Goal: Transaction & Acquisition: Book appointment/travel/reservation

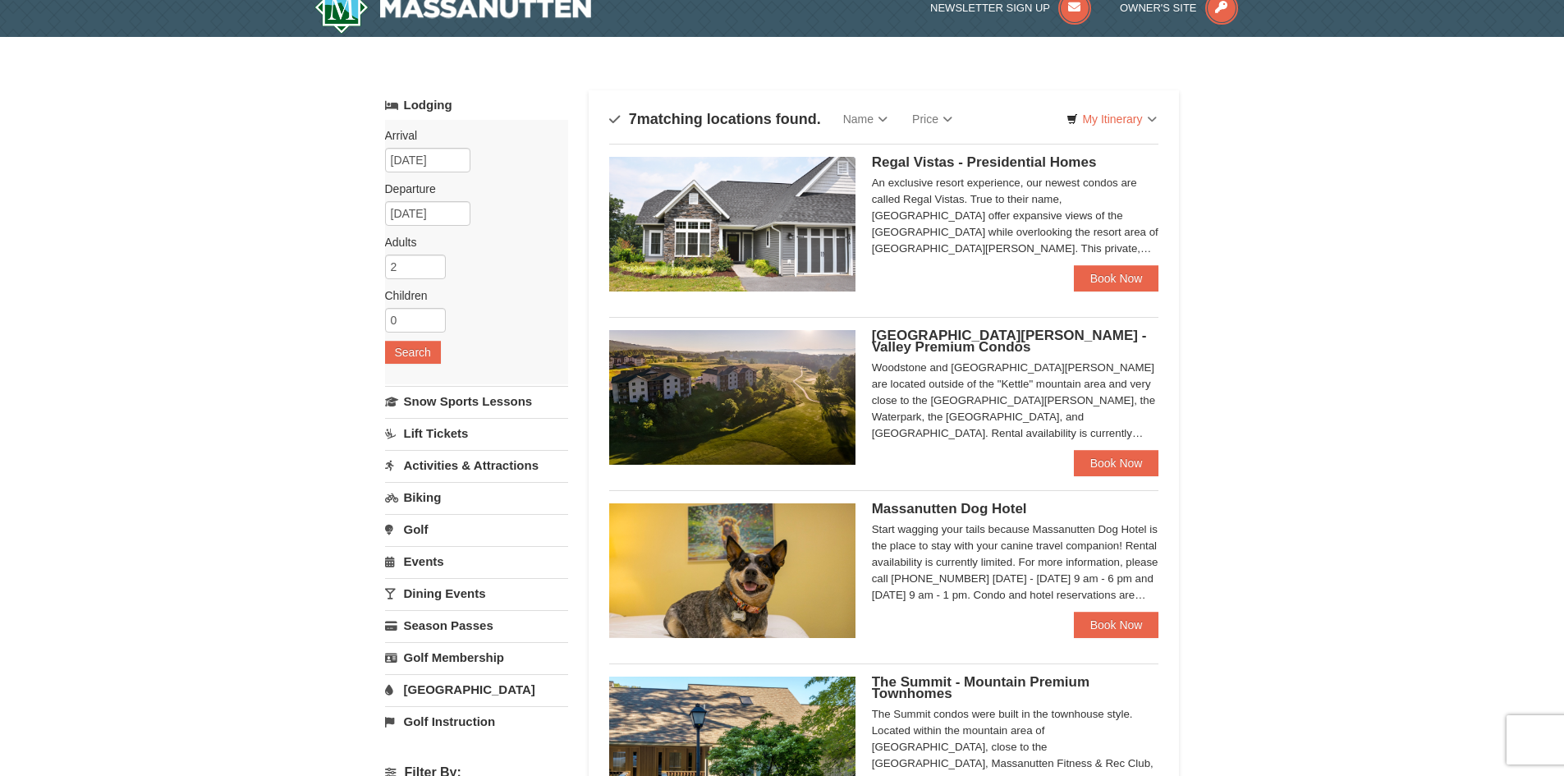
scroll to position [82, 0]
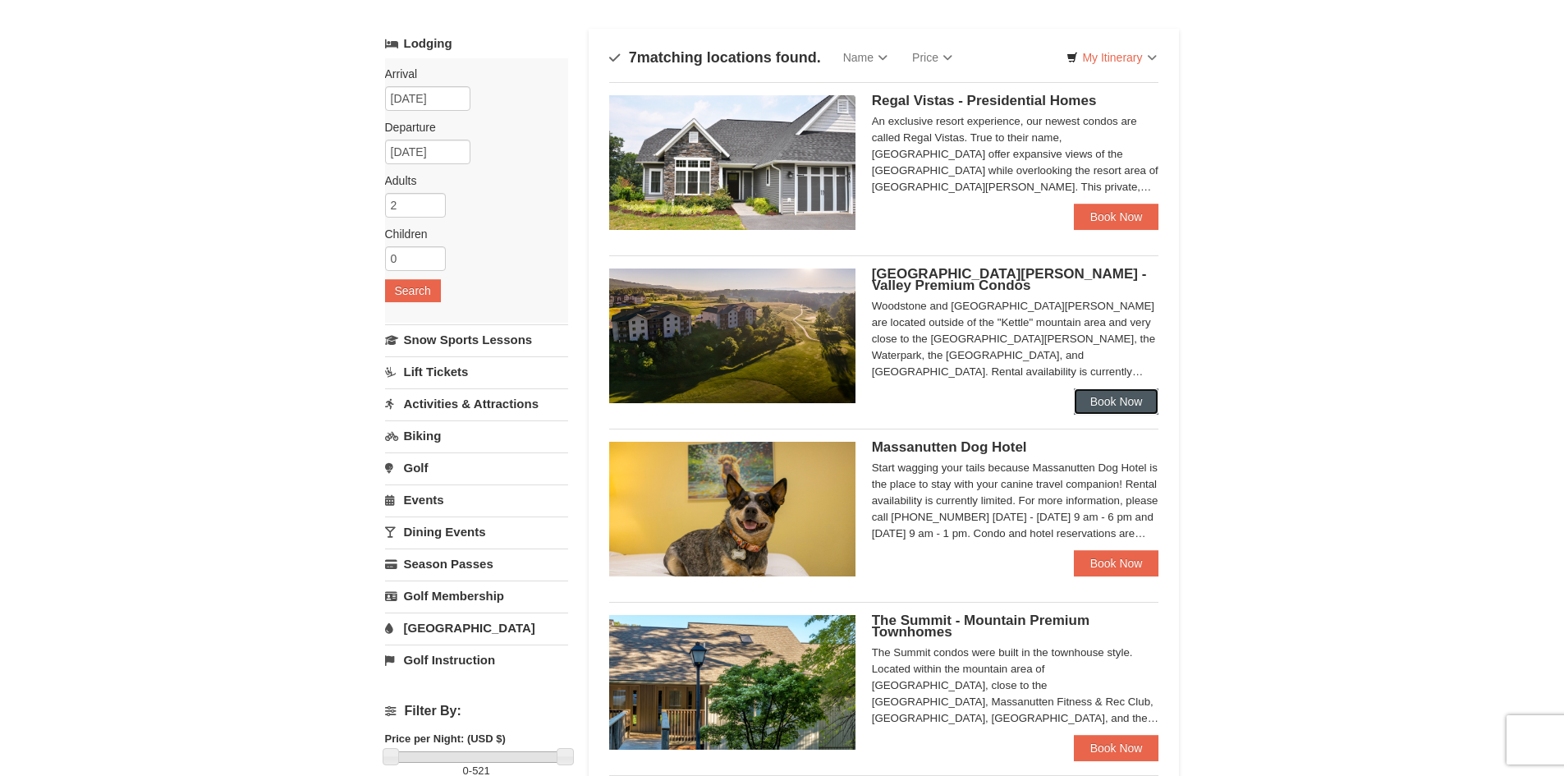
click at [1128, 403] on link "Book Now" at bounding box center [1116, 401] width 85 height 26
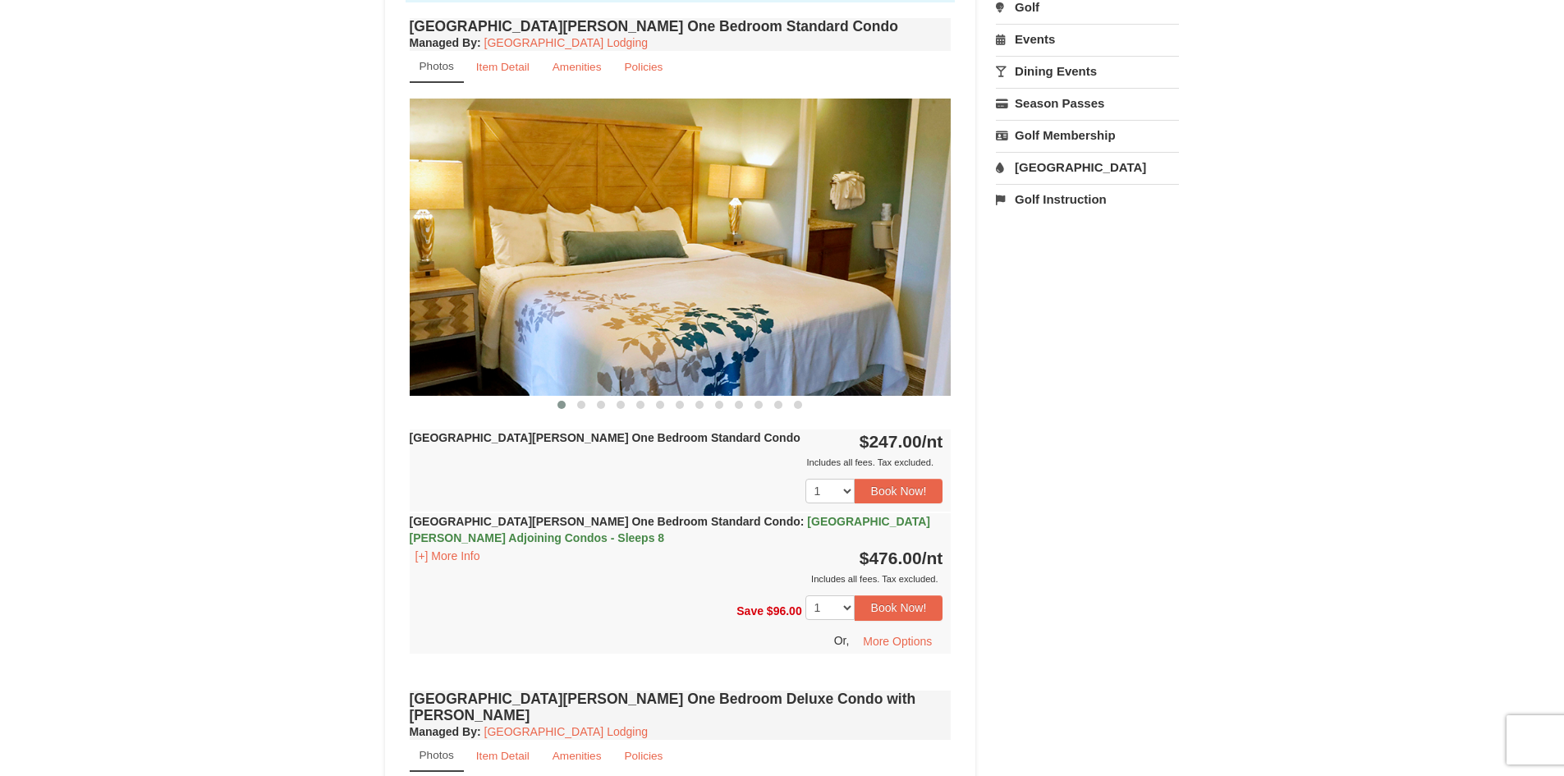
scroll to position [820, 0]
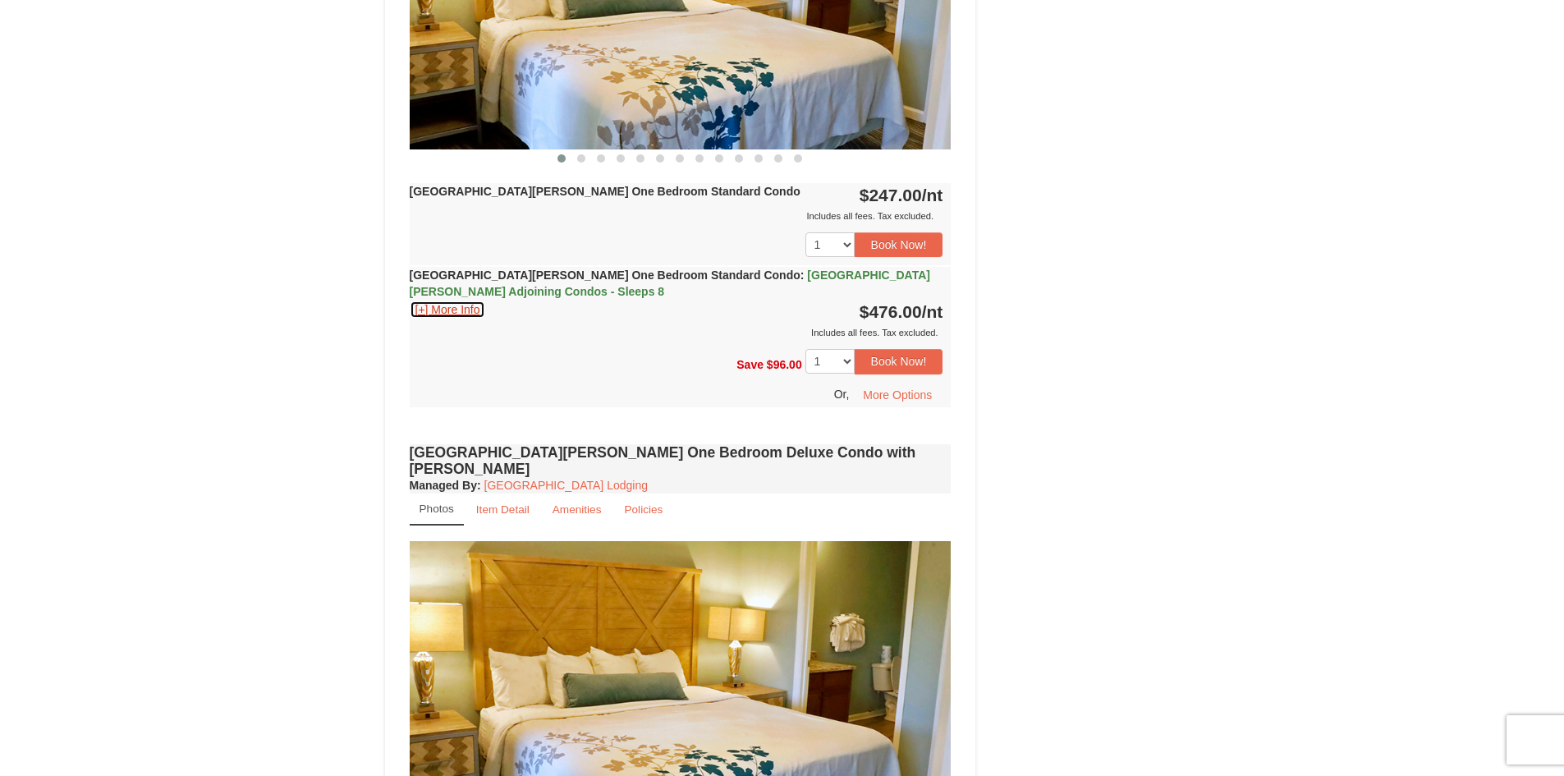
click at [452, 314] on button "[+] More Info" at bounding box center [448, 309] width 76 height 18
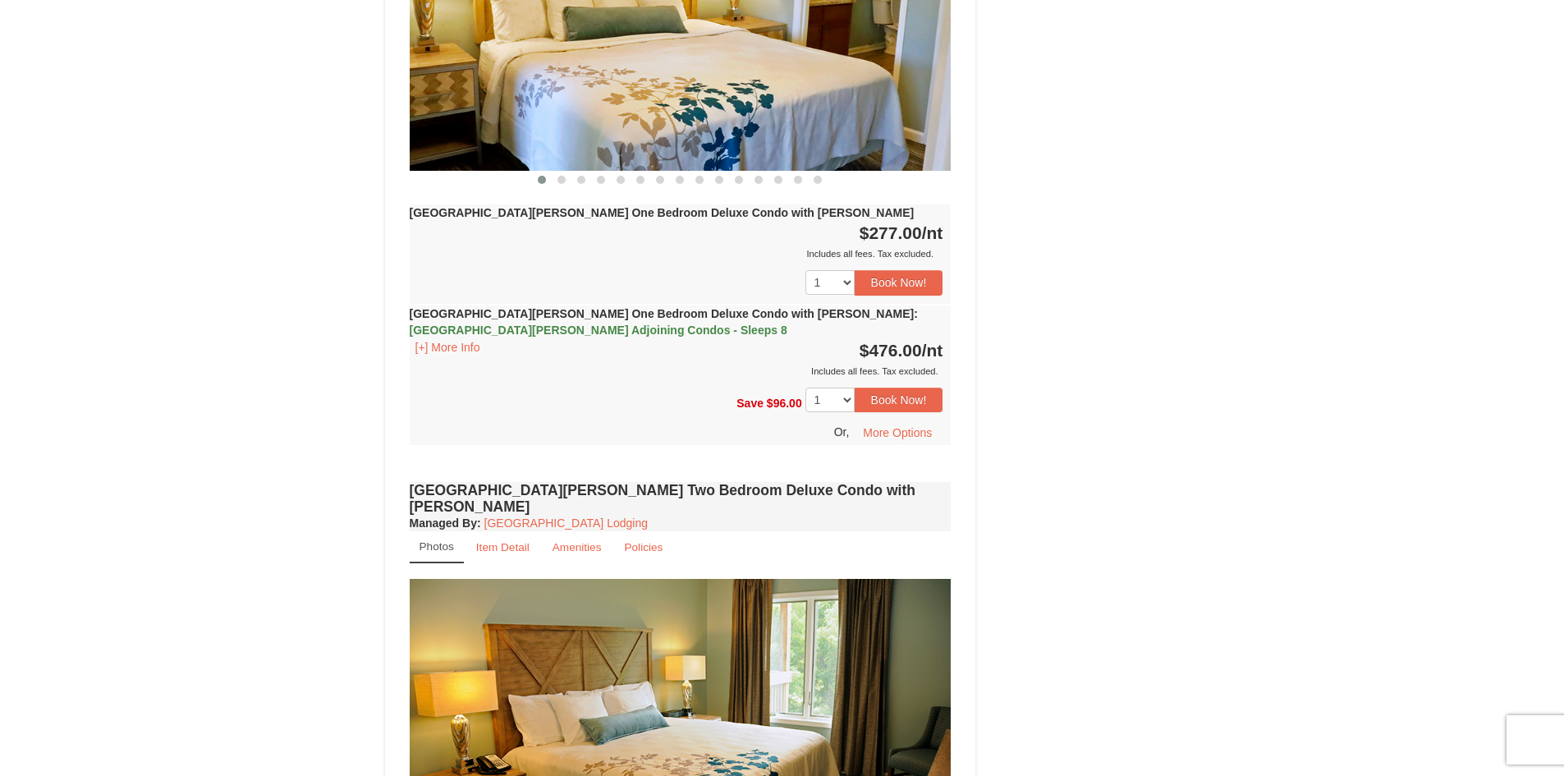
scroll to position [2134, 0]
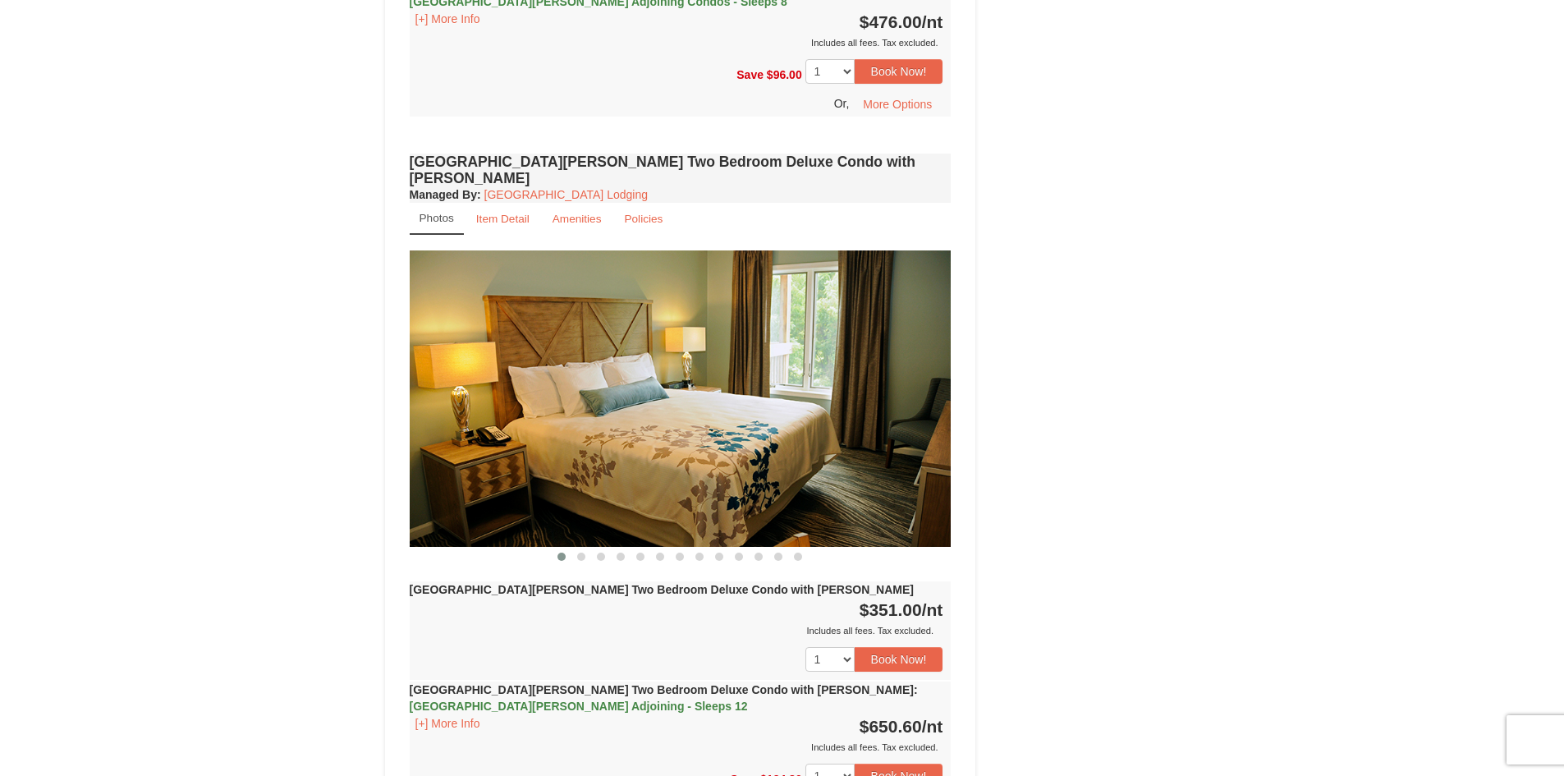
click at [879, 339] on img at bounding box center [681, 398] width 542 height 296
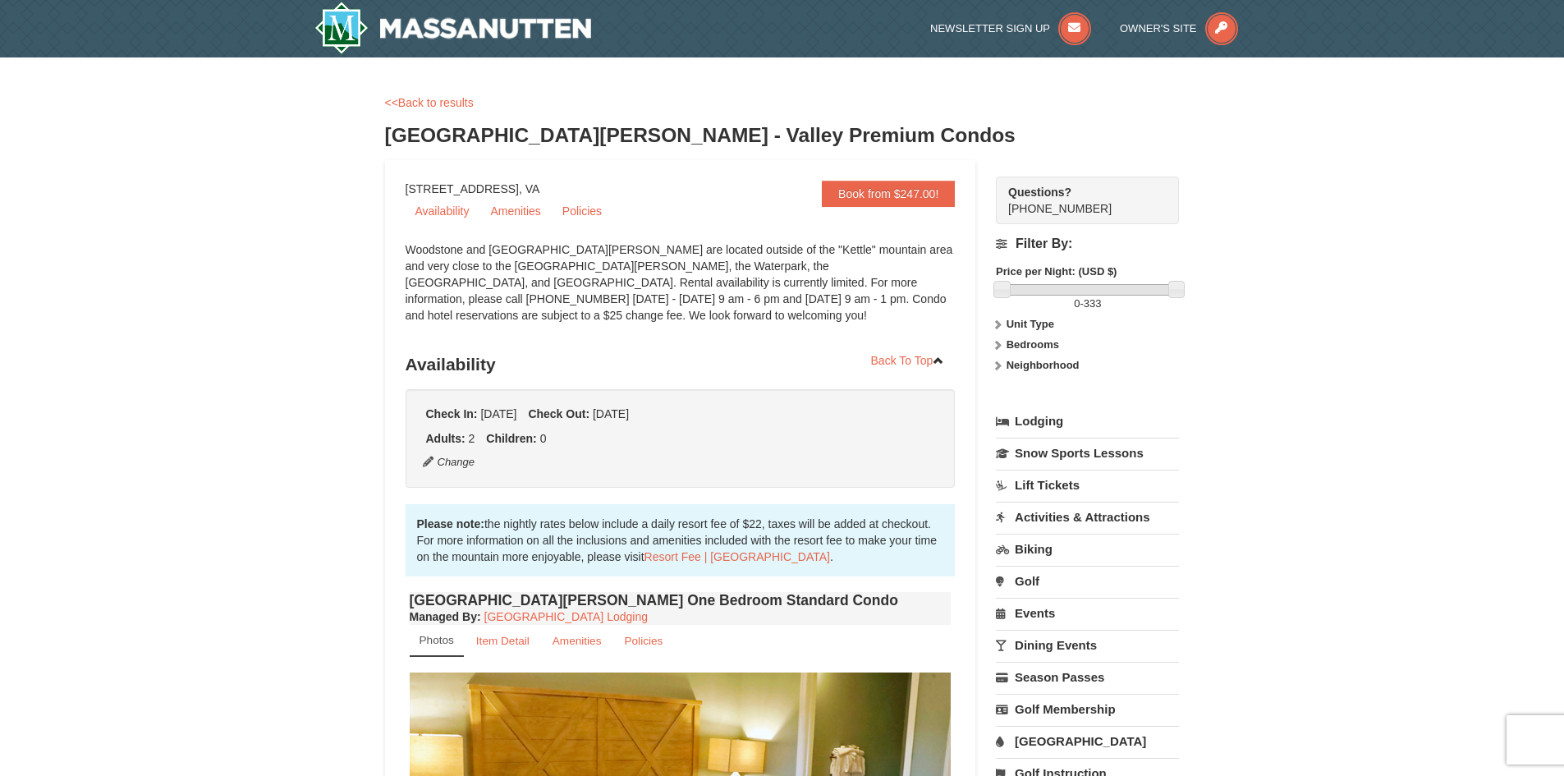
scroll to position [0, 0]
